Goal: Use online tool/utility: Utilize a website feature to perform a specific function

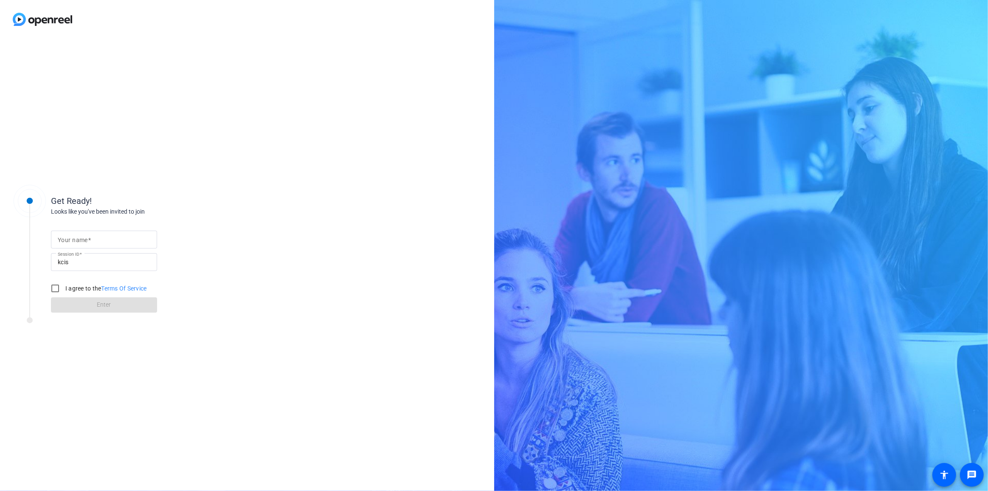
click at [77, 158] on mat-label "Your name" at bounding box center [73, 240] width 30 height 7
click at [77, 158] on input "Your name" at bounding box center [104, 239] width 93 height 10
type input "[PERSON_NAME]"
click at [56, 158] on input "I agree to the Terms Of Service" at bounding box center [55, 288] width 17 height 17
checkbox input "true"
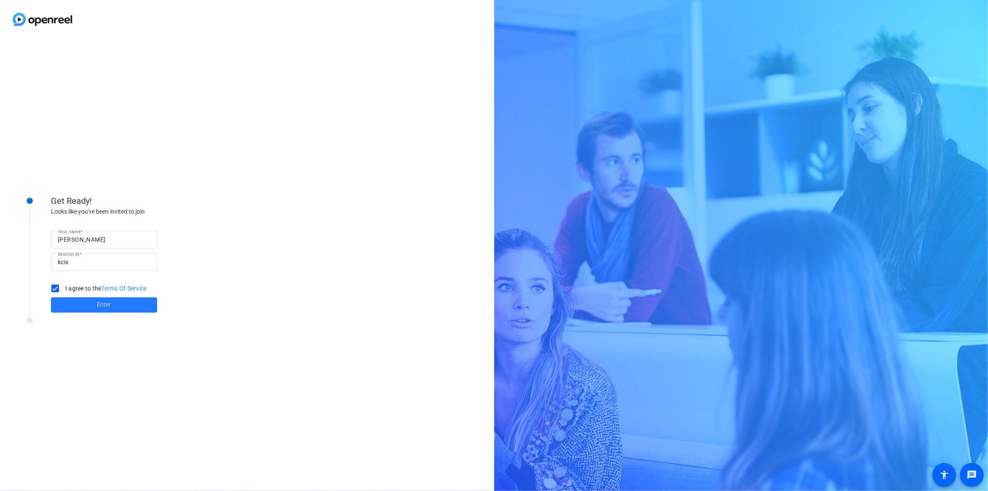
click at [106, 158] on span "Enter" at bounding box center [104, 304] width 14 height 9
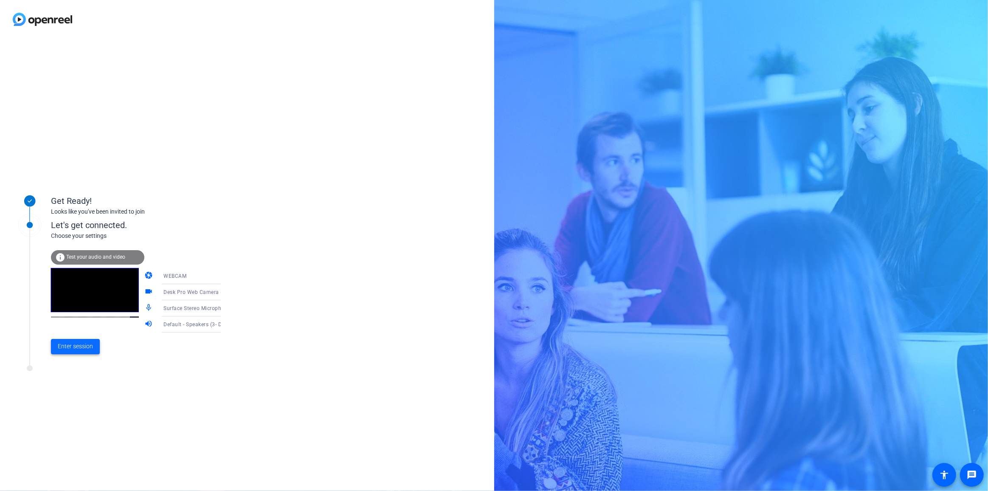
click at [75, 158] on span "Enter session" at bounding box center [75, 346] width 35 height 9
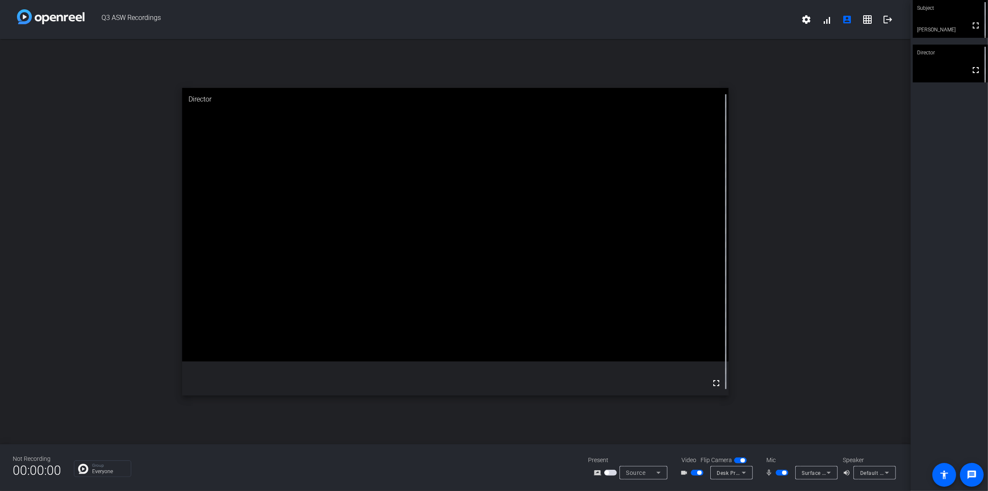
click at [332, 158] on mat-icon "volume_up" at bounding box center [848, 473] width 10 height 10
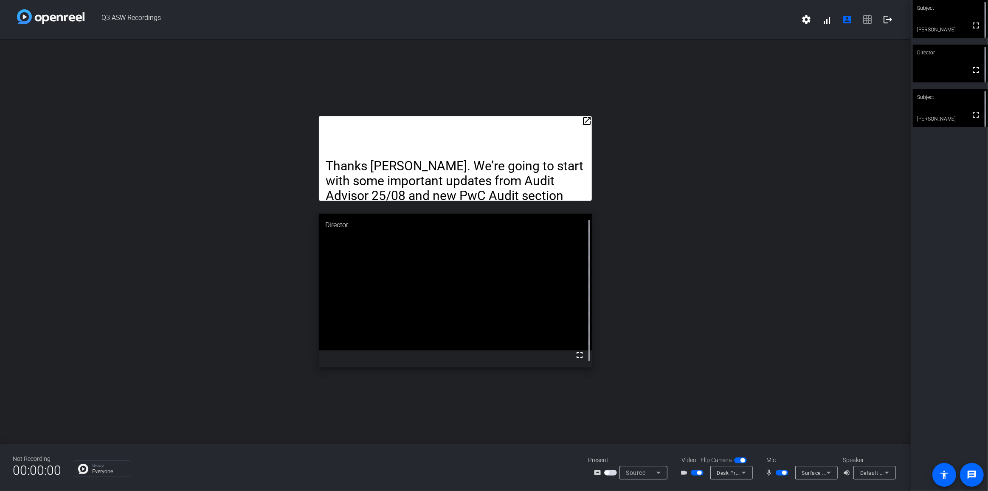
click at [332, 119] on mat-icon "open_in_new" at bounding box center [587, 121] width 10 height 10
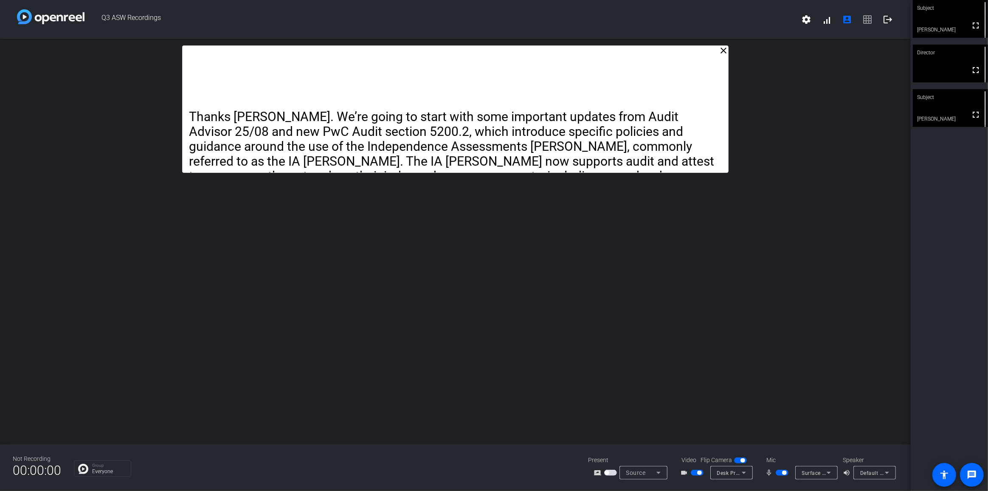
click at [332, 158] on icon at bounding box center [887, 473] width 4 height 2
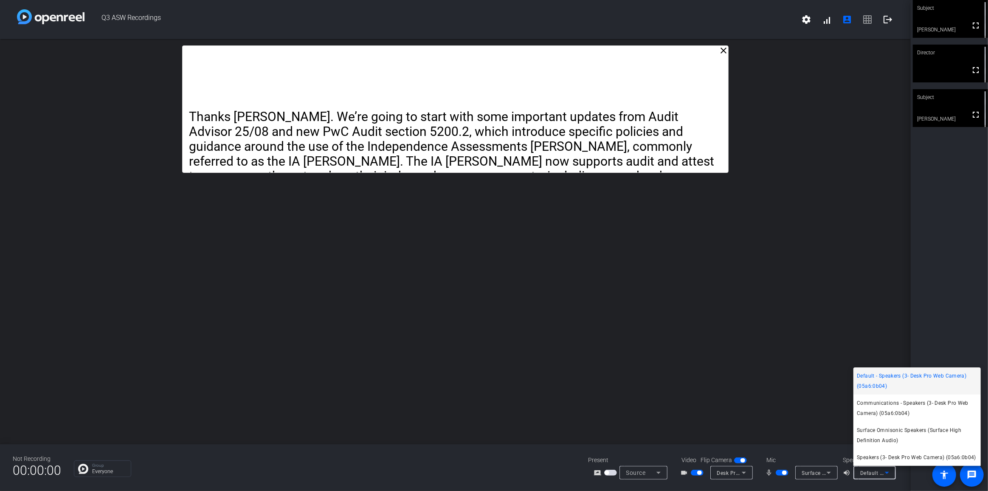
click at [332, 158] on div at bounding box center [494, 245] width 988 height 491
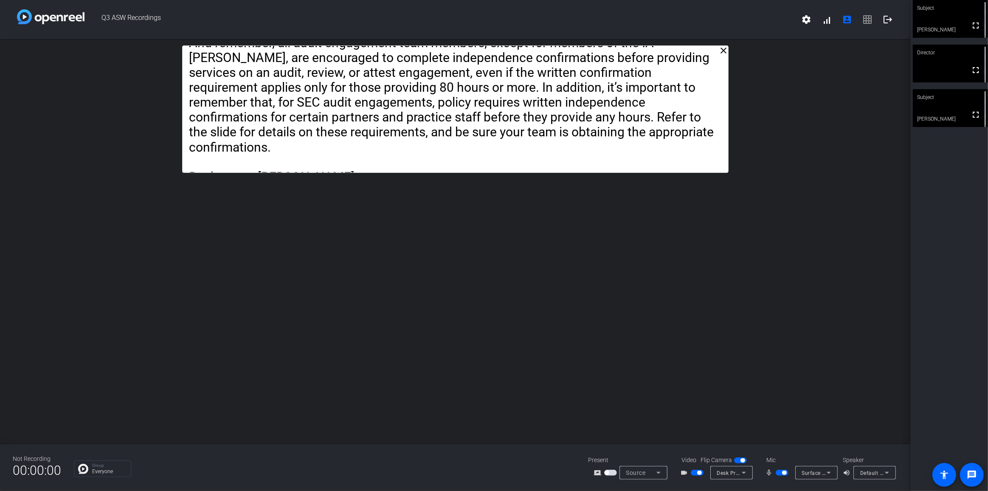
click at [332, 158] on span "Desk Pro Web Camera (05a6:0b04)" at bounding box center [761, 472] width 88 height 7
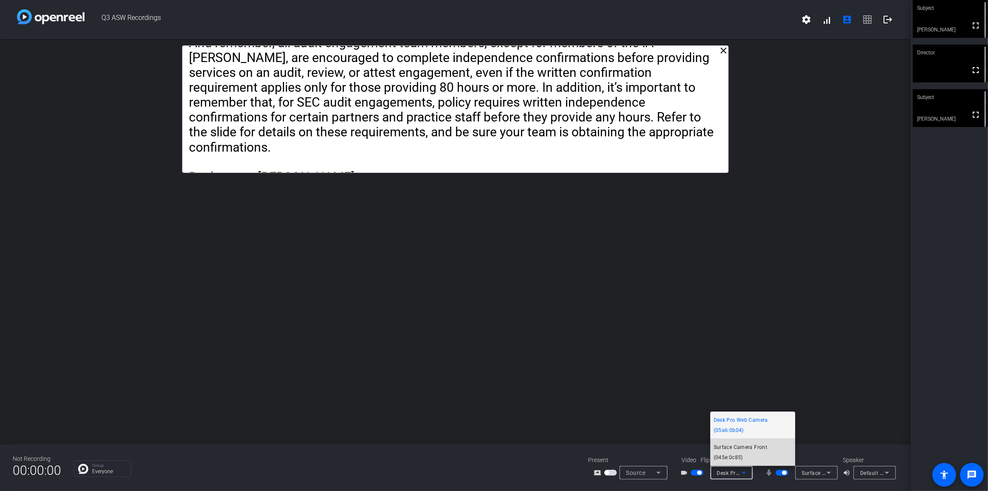
click at [332, 158] on span "Surface Camera Front (045e:0c85)" at bounding box center [753, 452] width 78 height 20
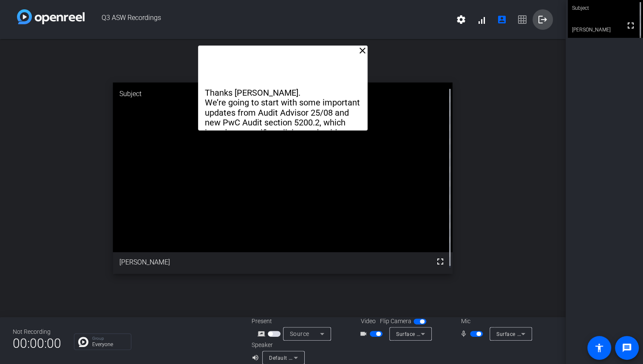
click at [332, 19] on mat-icon "logout" at bounding box center [542, 19] width 10 height 10
